Goal: Task Accomplishment & Management: Manage account settings

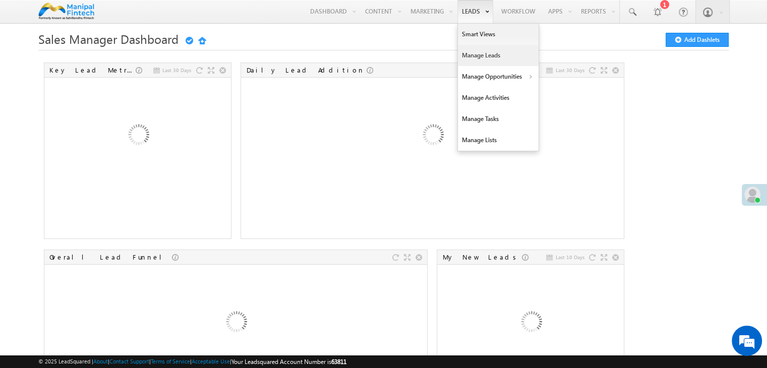
click at [477, 54] on link "Manage Leads" at bounding box center [498, 55] width 81 height 21
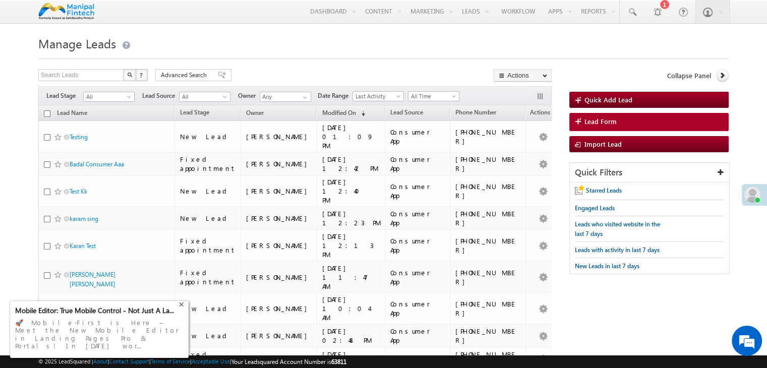
click at [183, 309] on div "+" at bounding box center [182, 303] width 12 height 12
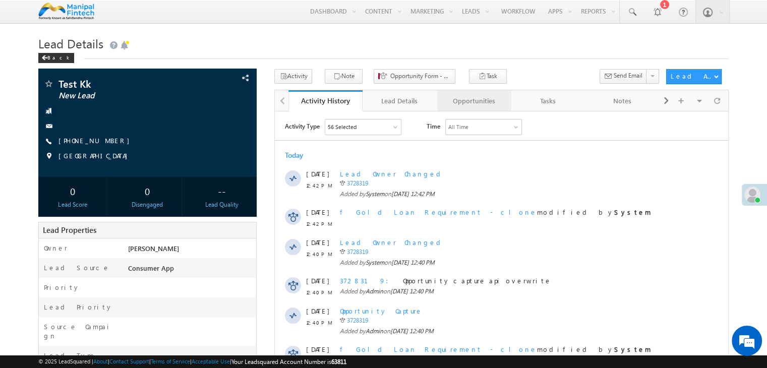
click at [474, 101] on div "Opportunities" at bounding box center [473, 101] width 57 height 12
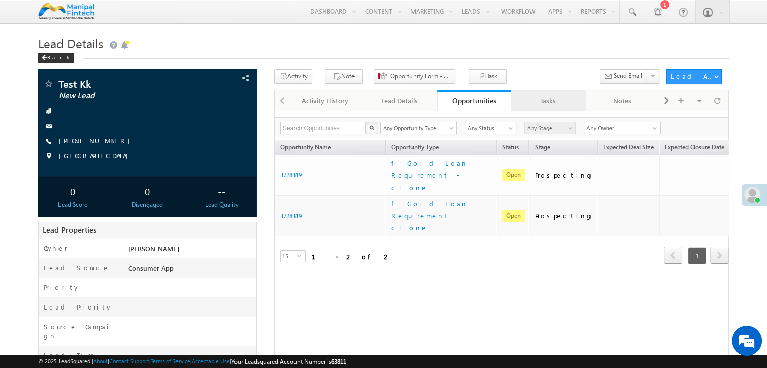
click at [529, 110] on link "Tasks" at bounding box center [548, 100] width 74 height 21
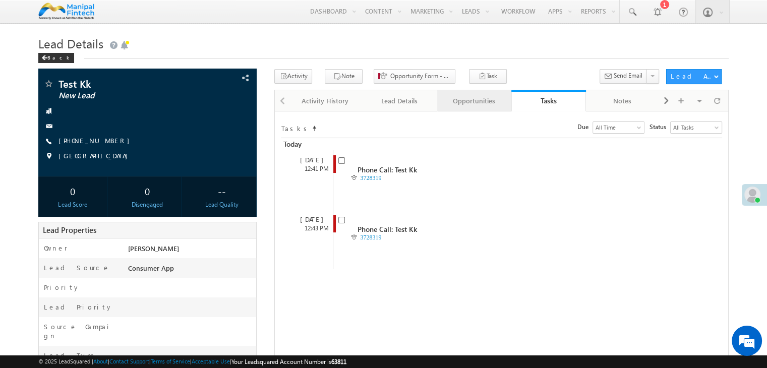
click at [455, 107] on div "Opportunities" at bounding box center [473, 101] width 57 height 12
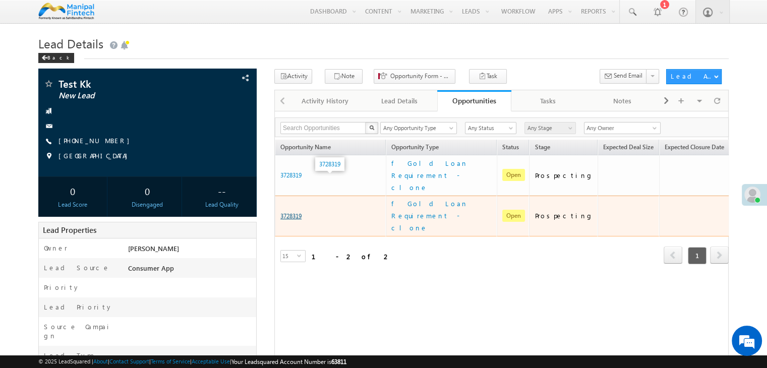
click at [290, 212] on link "3728319" at bounding box center [290, 216] width 21 height 8
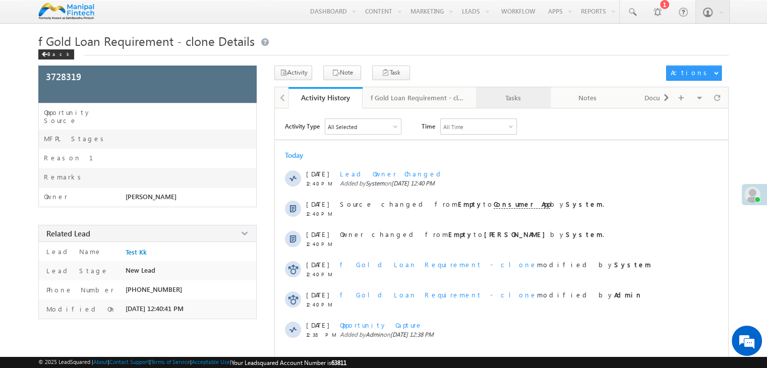
click at [510, 103] on div "Tasks" at bounding box center [512, 98] width 57 height 12
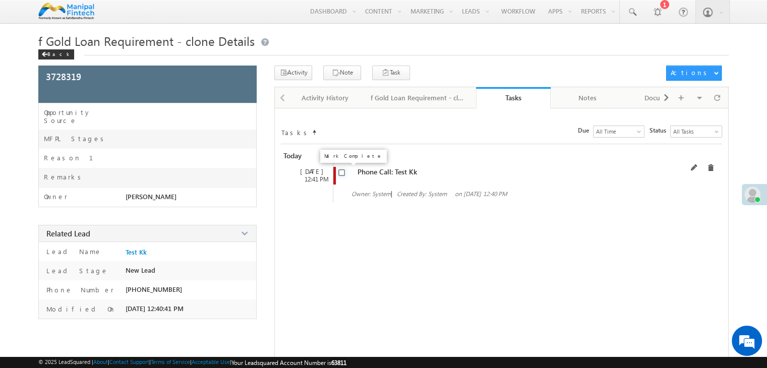
click at [342, 171] on input "checkbox" at bounding box center [341, 172] width 7 height 7
checkbox input "false"
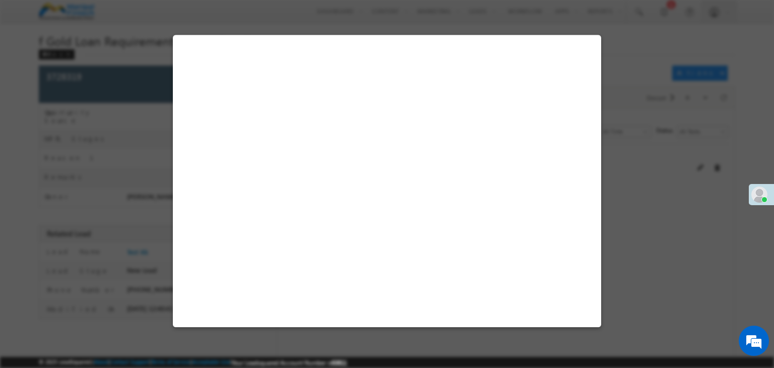
select select "Others"
select select "Consumer App"
select select "Fresh Lead"
select select "Doorstep"
select select "Agriculture Needs"
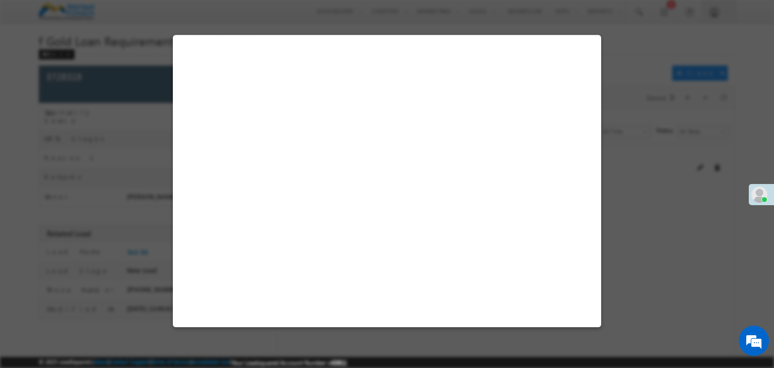
select select "Open"
select select "Fresh Lead"
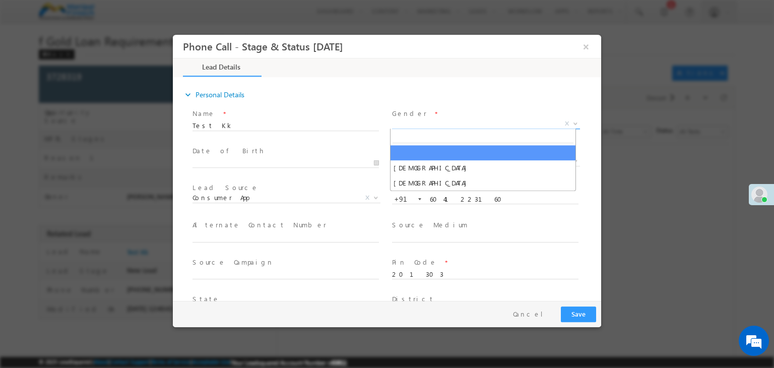
click at [400, 125] on span "X" at bounding box center [486, 124] width 188 height 10
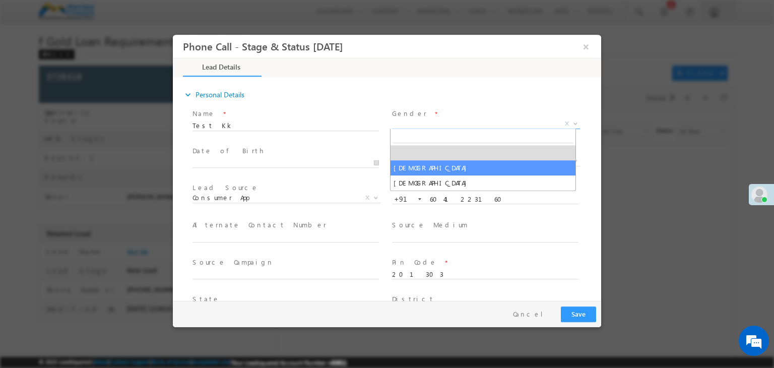
select select "Male"
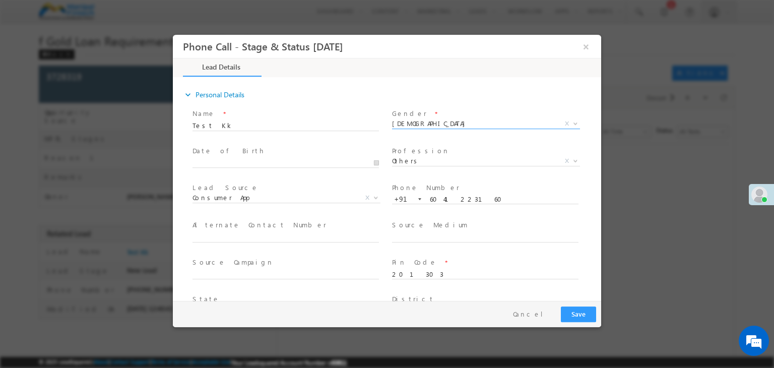
type input "08/19/25 1:41 PM"
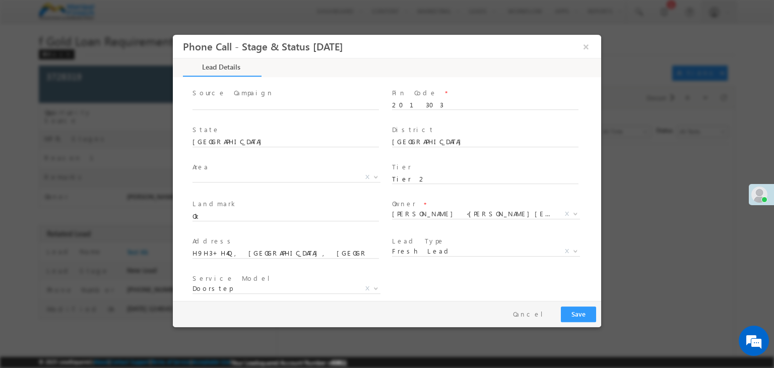
type input "0"
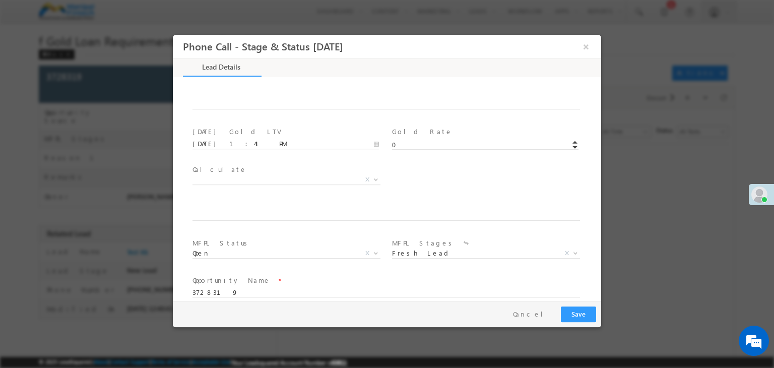
scroll to position [587, 0]
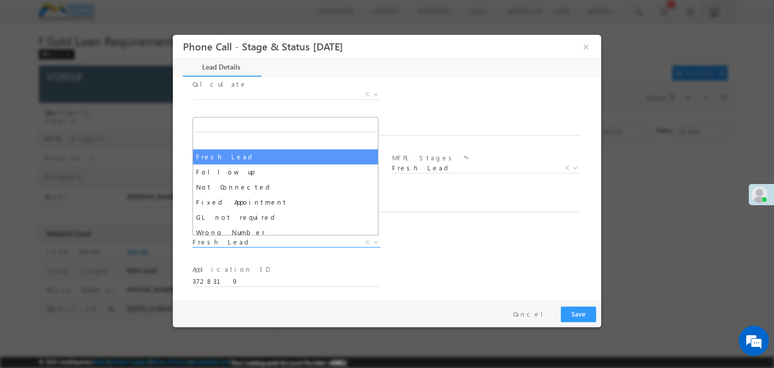
click at [225, 243] on span "Fresh Lead" at bounding box center [275, 241] width 164 height 9
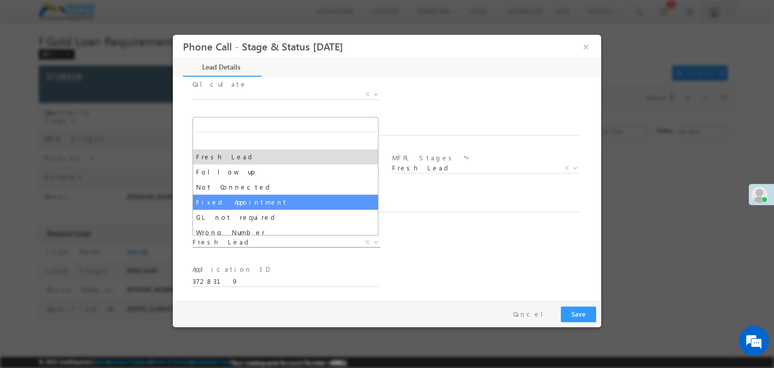
select select "Fixed Appointment"
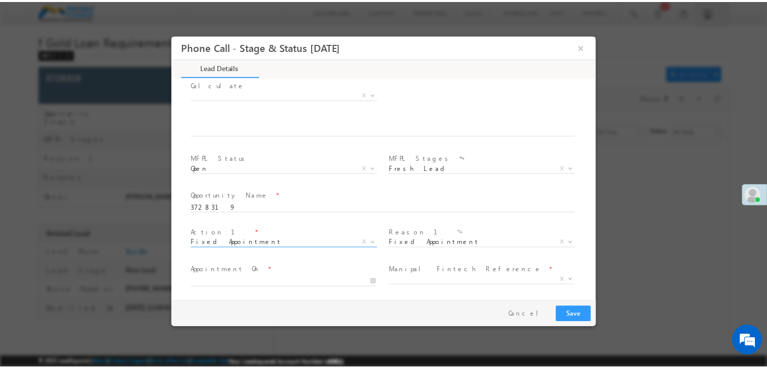
scroll to position [661, 0]
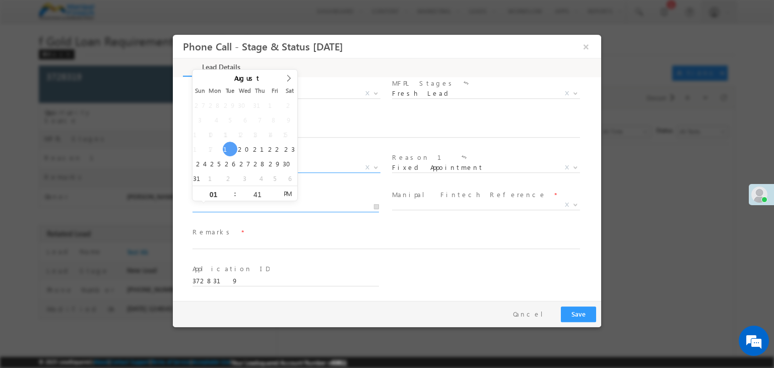
type input "08/19/25 1:42 PM"
type input "42"
click at [219, 211] on input "08/19/25 1:42 PM" at bounding box center [286, 207] width 186 height 10
type input "08/19/25 2:42 PM"
type input "02"
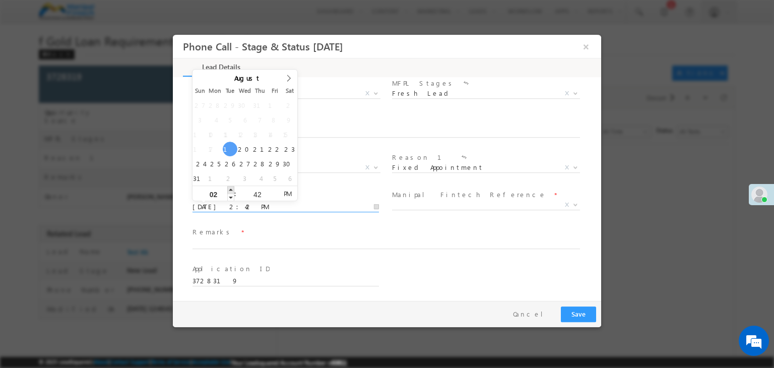
click at [230, 190] on span at bounding box center [230, 190] width 7 height 8
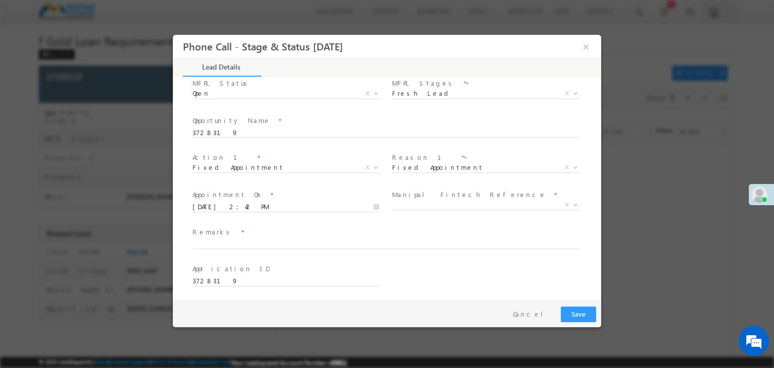
click at [278, 228] on span "Remarks *" at bounding box center [381, 232] width 376 height 11
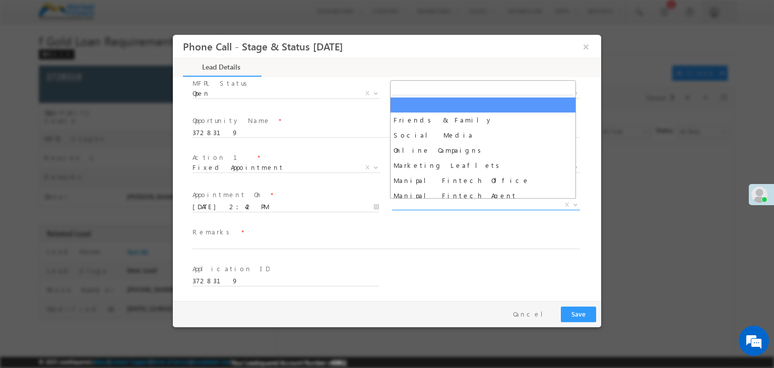
click at [417, 207] on span "X" at bounding box center [486, 205] width 188 height 10
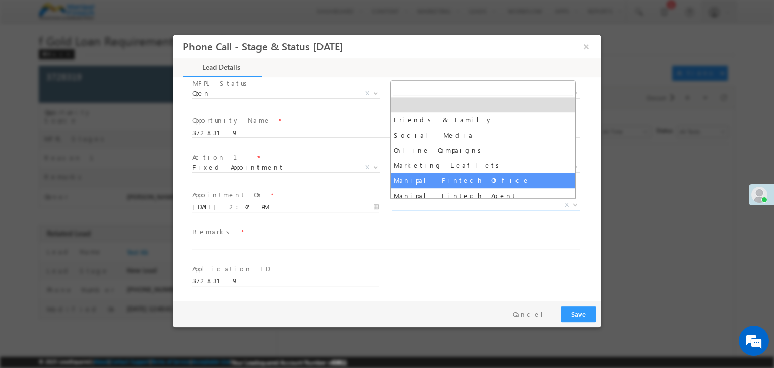
select select "Manipal Fintech Office"
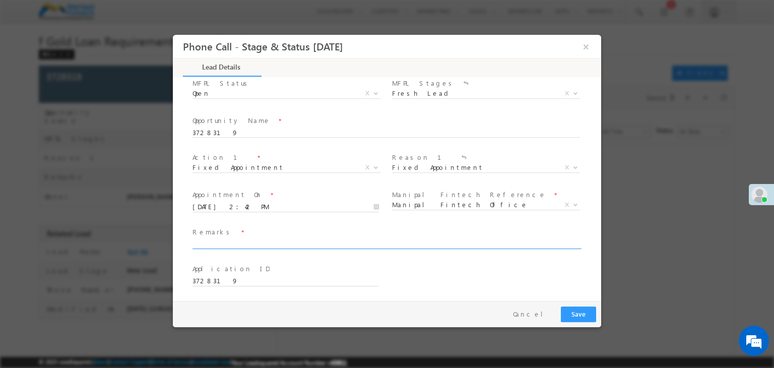
click at [203, 246] on input "text" at bounding box center [387, 244] width 388 height 10
type input "ok"
click at [572, 312] on button "Save" at bounding box center [578, 314] width 35 height 16
